Goal: Navigation & Orientation: Understand site structure

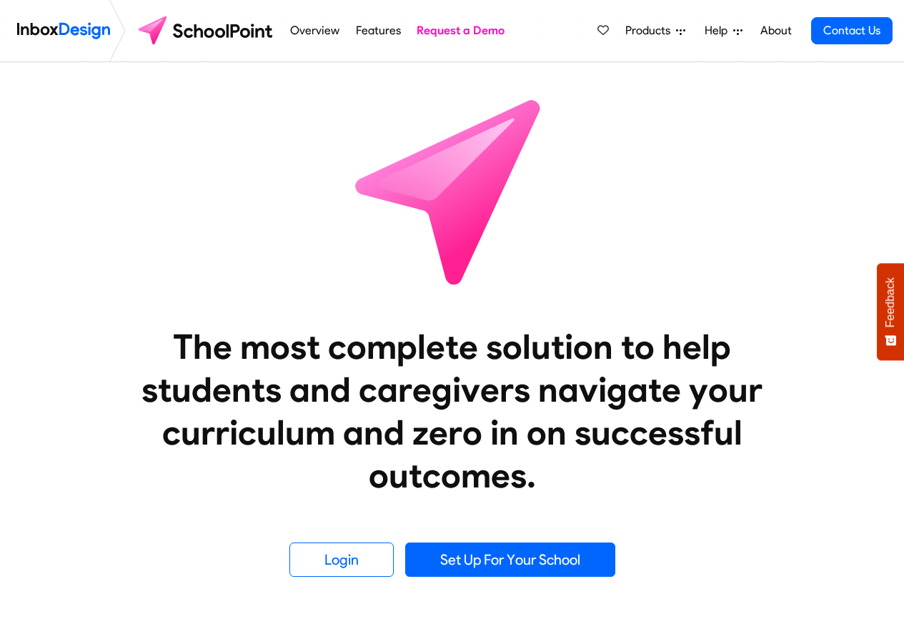
click at [618, 31] on li "Products Mobile APP Pricing Free Webinars & Training Browse all Features Login" at bounding box center [654, 30] width 79 height 29
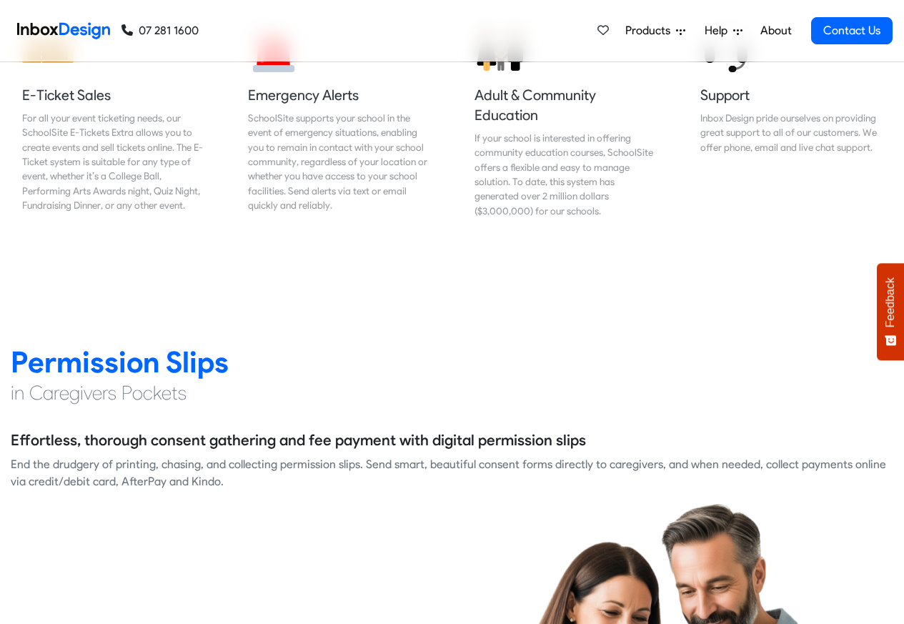
scroll to position [1801, 0]
